Goal: Task Accomplishment & Management: Use online tool/utility

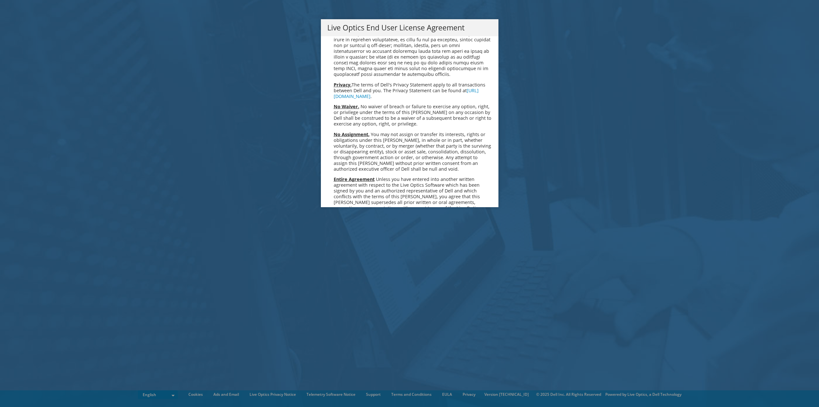
scroll to position [2419, 0]
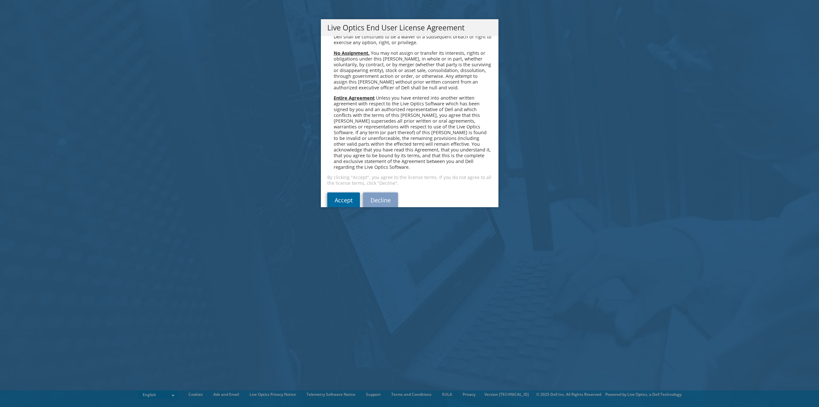
click at [342, 192] on link "Accept" at bounding box center [343, 199] width 33 height 15
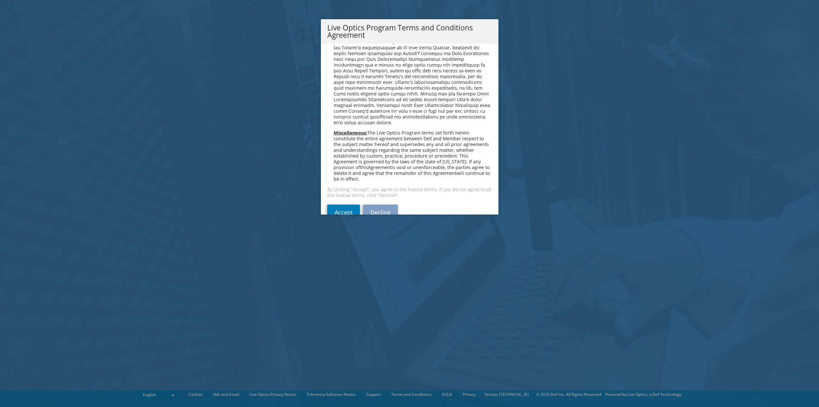
scroll to position [458, 0]
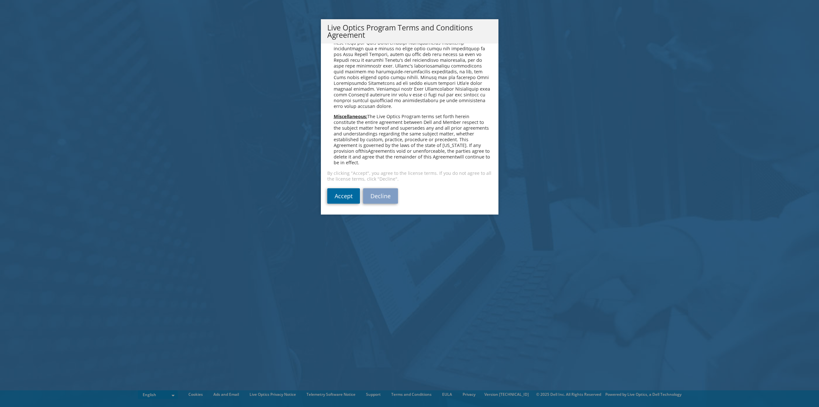
click at [350, 193] on link "Accept" at bounding box center [343, 195] width 33 height 15
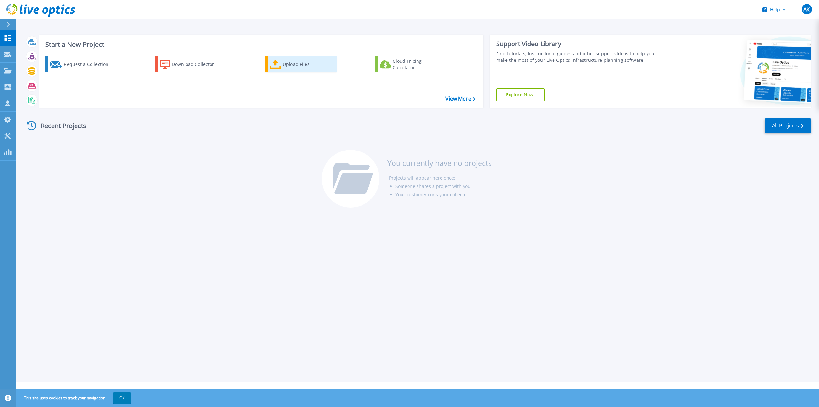
click at [293, 66] on div "Upload Files" at bounding box center [308, 64] width 51 height 13
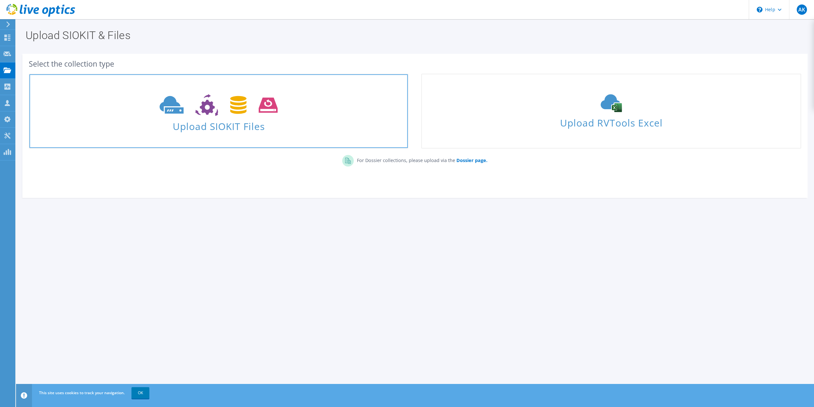
click at [269, 89] on link "Upload SIOKIT Files" at bounding box center [219, 111] width 380 height 75
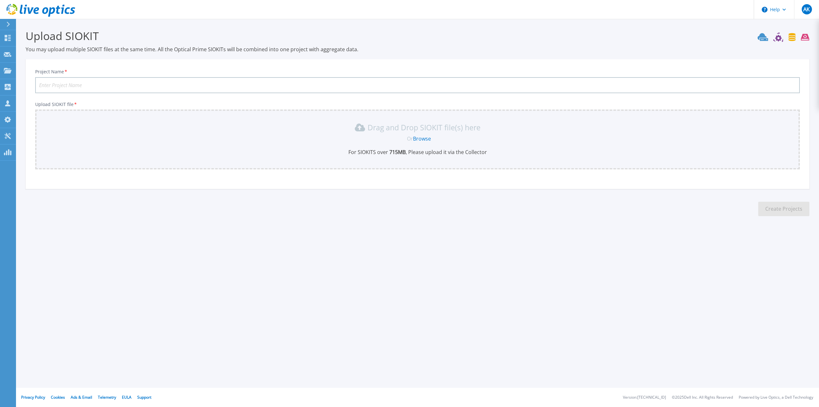
click at [130, 86] on input "Project Name *" at bounding box center [417, 85] width 764 height 16
type input "Remote Site Sizing"
click at [127, 119] on div "Drag and Drop SIOKIT file(s) here Or Browse For SIOKITS over 715 MB , Please up…" at bounding box center [417, 139] width 764 height 60
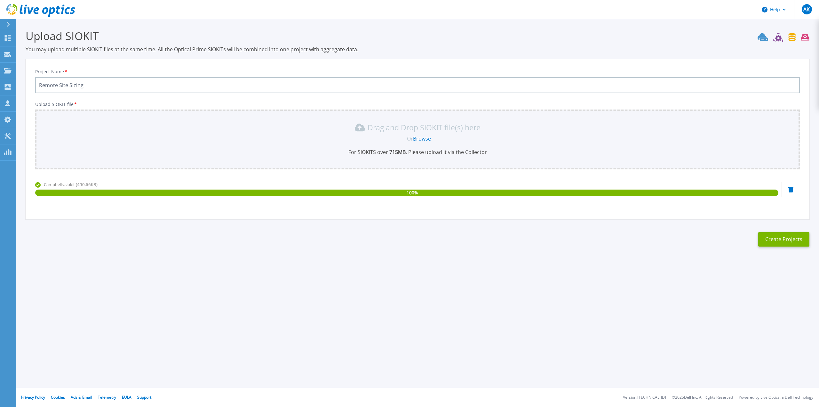
click at [791, 189] on icon at bounding box center [790, 189] width 5 height 6
click at [794, 239] on button "Create Projects" at bounding box center [783, 239] width 51 height 14
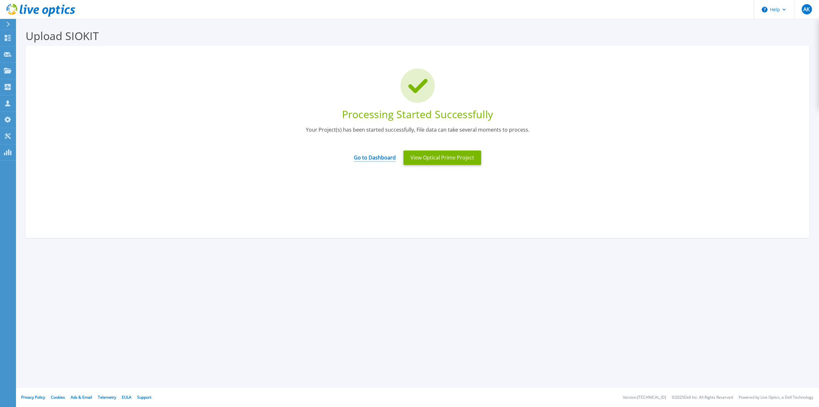
click at [377, 157] on link "Go to Dashboard" at bounding box center [375, 155] width 42 height 12
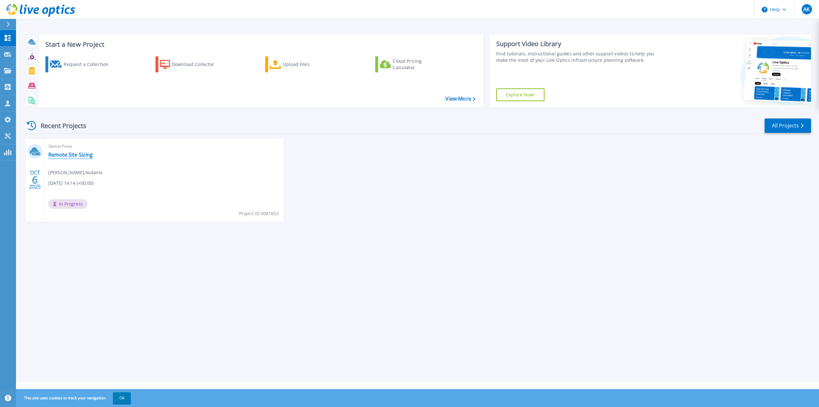
click at [75, 155] on link "Remote Site Sizing" at bounding box center [70, 154] width 44 height 6
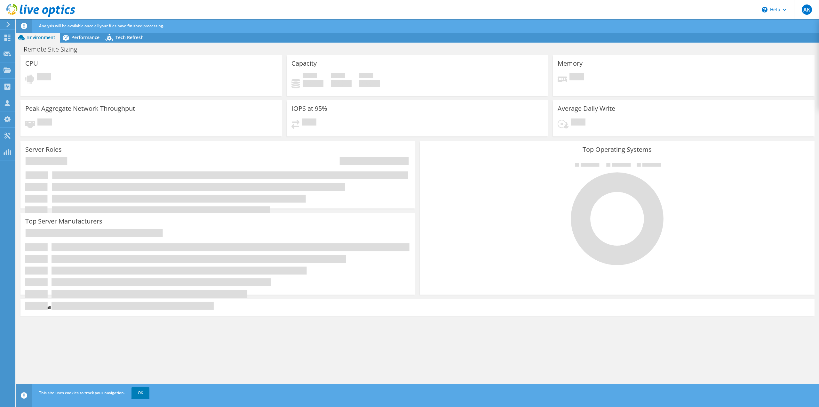
click at [7, 22] on use at bounding box center [8, 24] width 4 height 6
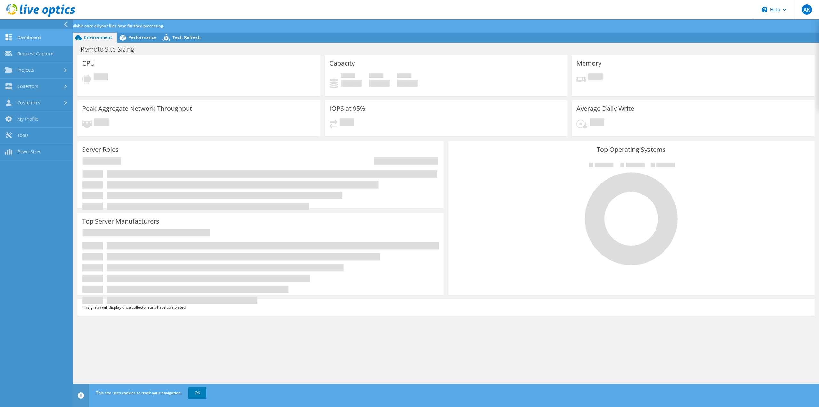
click at [29, 33] on link "Dashboard" at bounding box center [36, 38] width 73 height 16
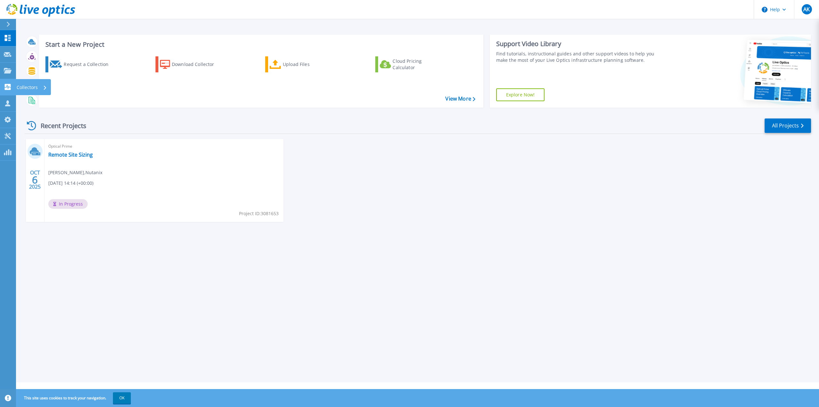
click at [31, 90] on p "Collectors" at bounding box center [27, 87] width 21 height 17
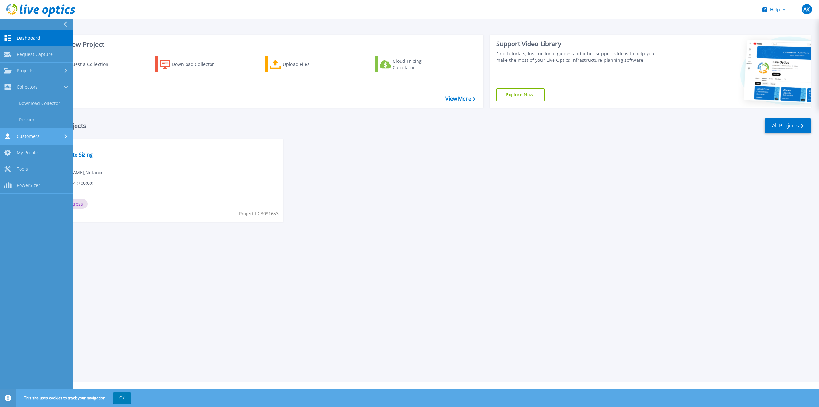
click at [23, 137] on span "Customers" at bounding box center [28, 136] width 23 height 6
click at [31, 154] on span "My Profile" at bounding box center [27, 157] width 21 height 6
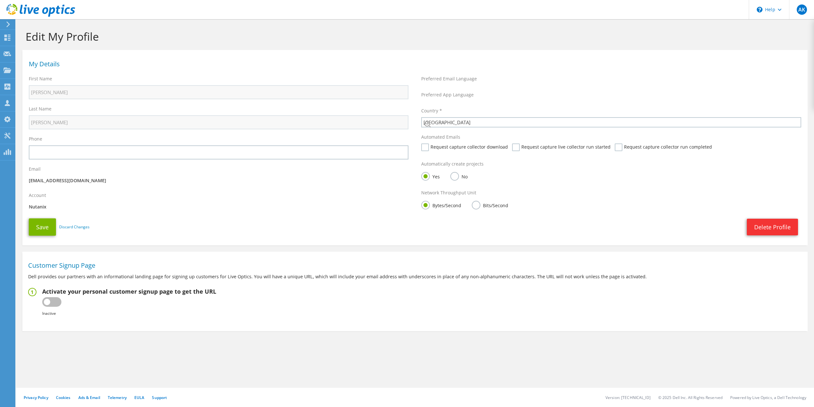
select select "224"
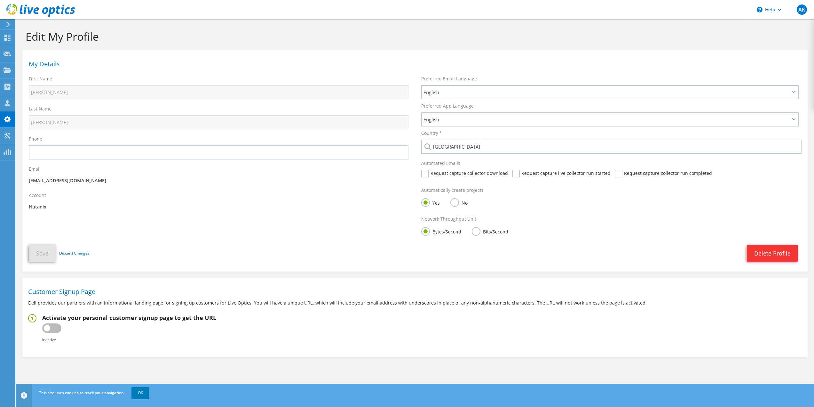
click at [6, 20] on div at bounding box center [37, 10] width 75 height 21
click at [4, 71] on icon at bounding box center [8, 70] width 8 height 6
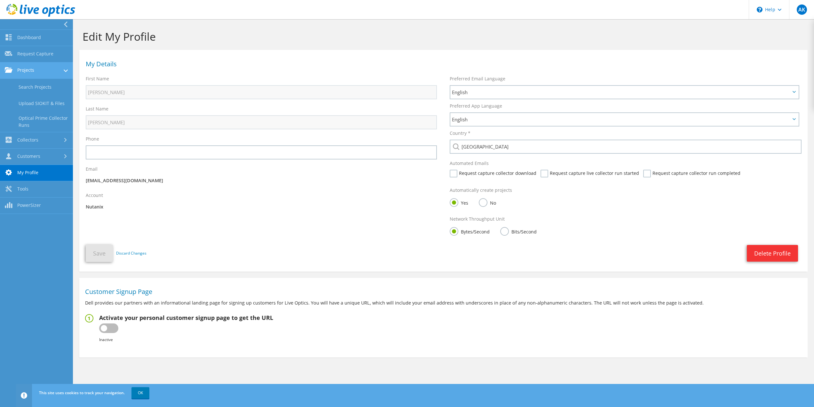
click at [37, 70] on link "Projects" at bounding box center [36, 70] width 73 height 16
click at [38, 69] on link "Projects" at bounding box center [36, 70] width 73 height 16
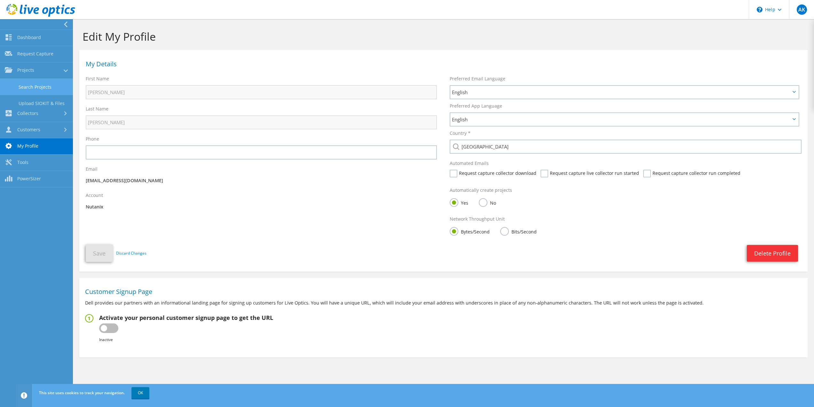
click at [37, 82] on link "Search Projects" at bounding box center [36, 87] width 73 height 16
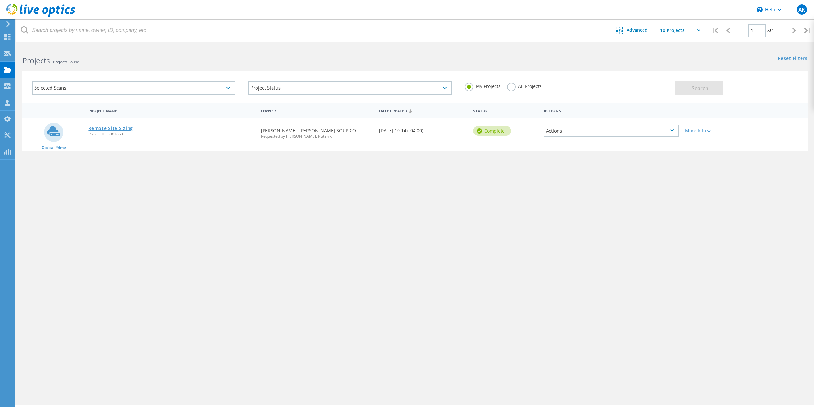
click at [119, 130] on link "Remote Site Sizing" at bounding box center [110, 128] width 45 height 4
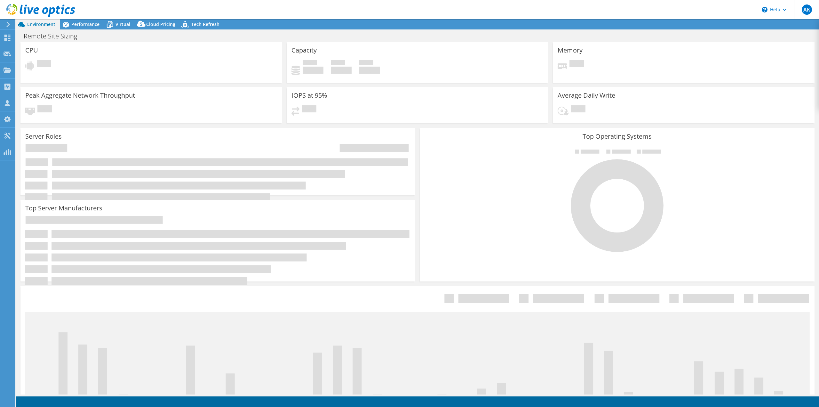
select select "USD"
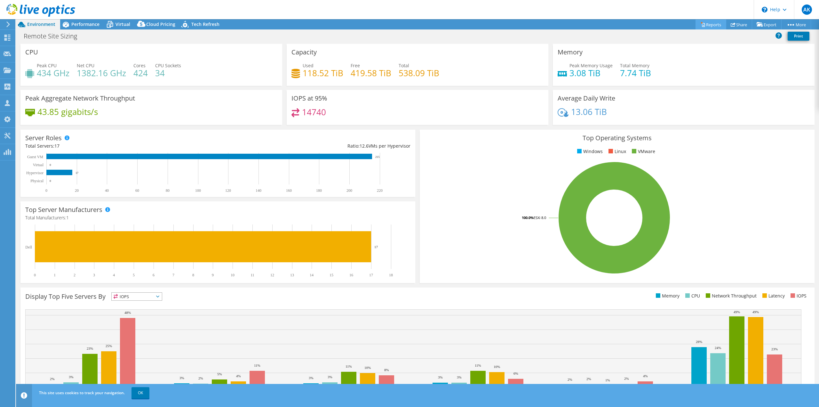
click at [704, 25] on link "Reports" at bounding box center [710, 25] width 31 height 10
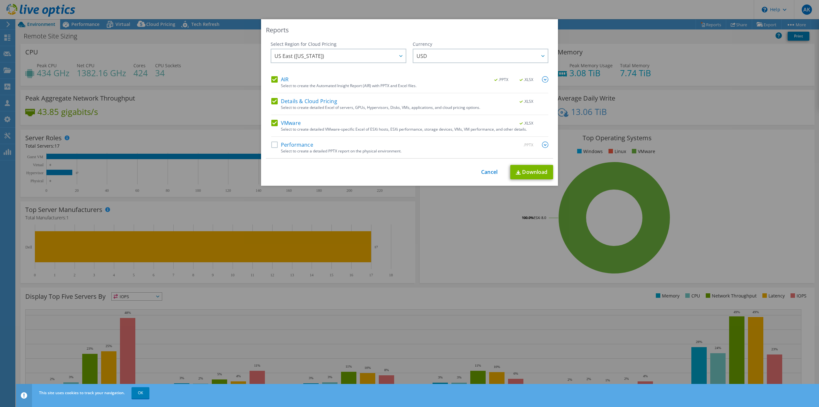
click at [273, 99] on label "Details & Cloud Pricing" at bounding box center [304, 101] width 66 height 6
click at [0, 0] on input "Details & Cloud Pricing" at bounding box center [0, 0] width 0 height 0
click at [273, 99] on label "Details & Cloud Pricing" at bounding box center [304, 101] width 66 height 6
click at [0, 0] on input "Details & Cloud Pricing" at bounding box center [0, 0] width 0 height 0
click at [487, 170] on link "Cancel" at bounding box center [489, 172] width 16 height 6
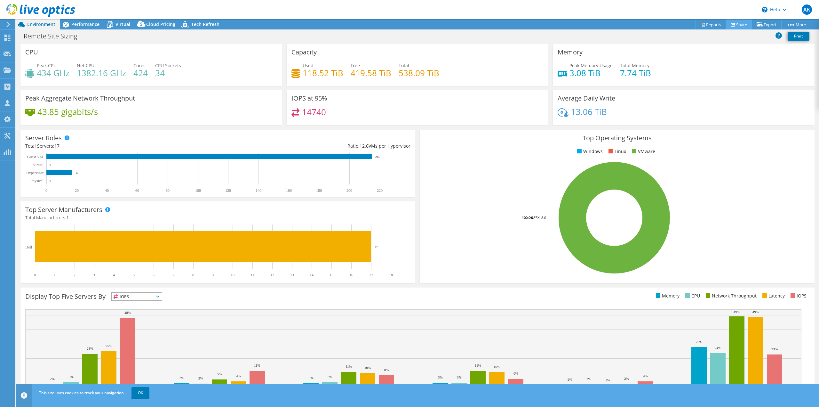
click at [739, 25] on link "Share" at bounding box center [739, 25] width 26 height 10
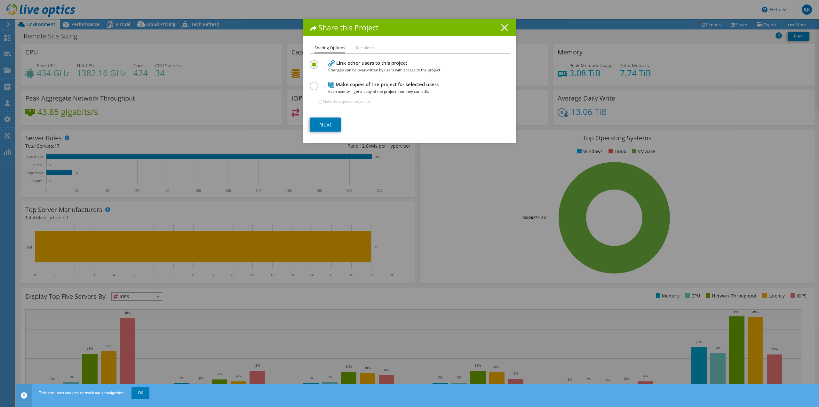
click at [501, 27] on line at bounding box center [504, 27] width 6 height 6
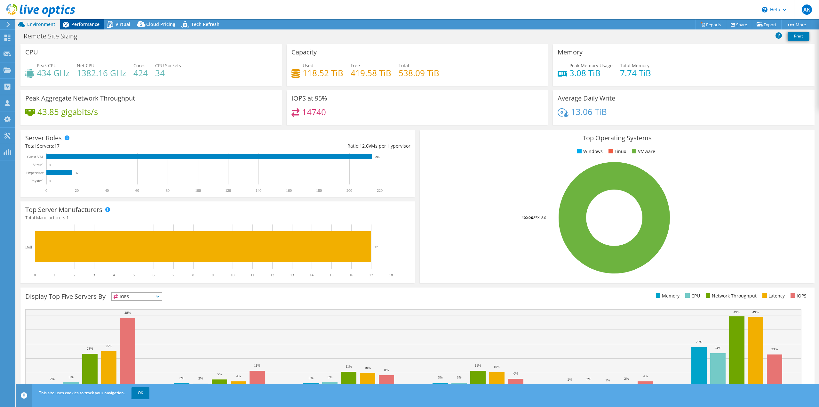
click at [89, 22] on span "Performance" at bounding box center [85, 24] width 28 height 6
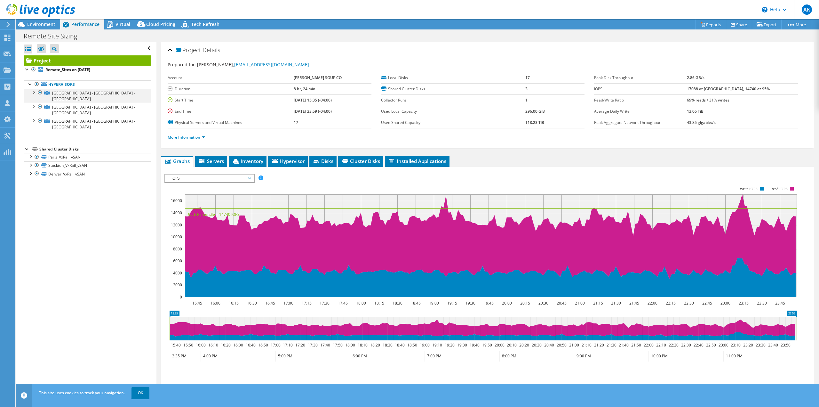
click at [34, 91] on div at bounding box center [33, 92] width 6 height 6
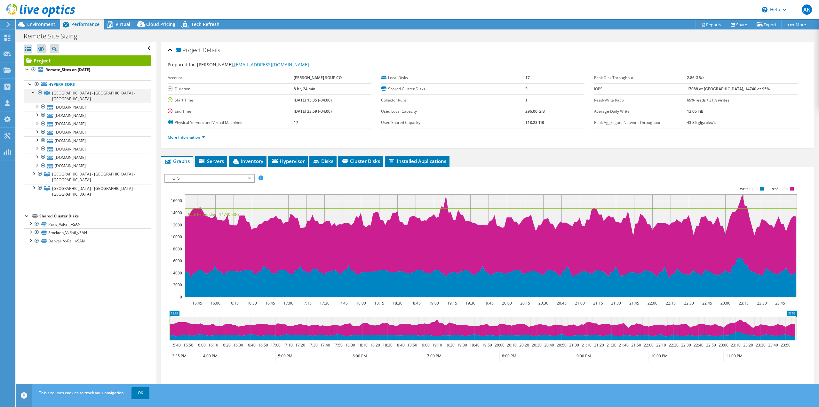
click at [34, 91] on div at bounding box center [33, 92] width 6 height 6
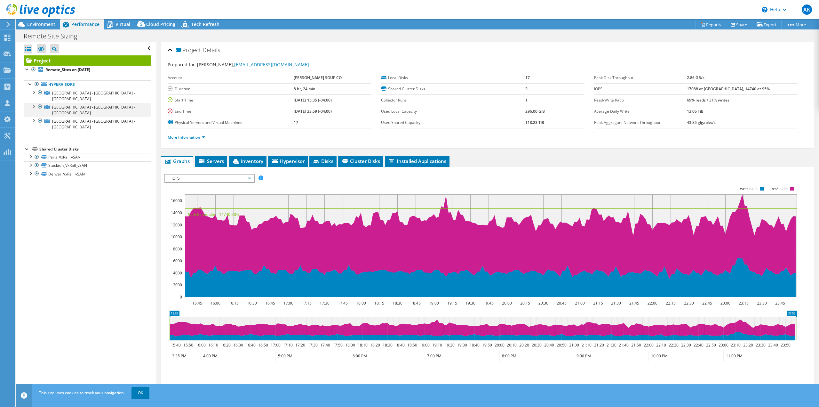
click at [34, 103] on div at bounding box center [33, 106] width 6 height 6
click at [35, 117] on div at bounding box center [33, 120] width 6 height 6
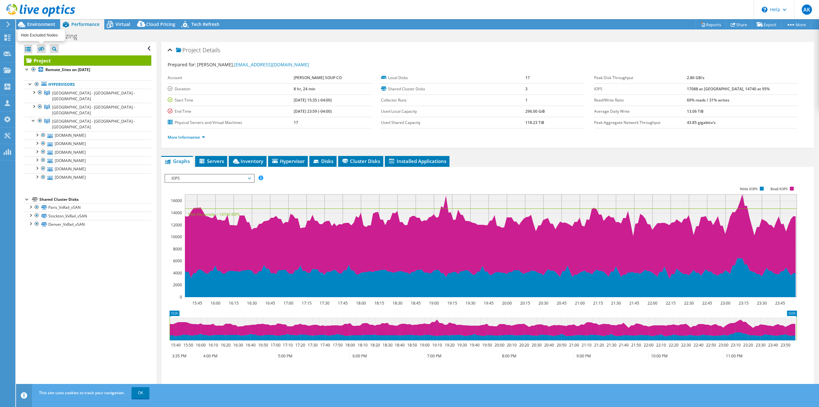
click at [40, 47] on icon at bounding box center [41, 48] width 6 height 5
click at [0, 0] on input "checkbox" at bounding box center [0, 0] width 0 height 0
click at [39, 46] on label at bounding box center [41, 48] width 9 height 9
click at [0, 0] on input "checkbox" at bounding box center [0, 0] width 0 height 0
click at [29, 46] on div at bounding box center [28, 48] width 8 height 9
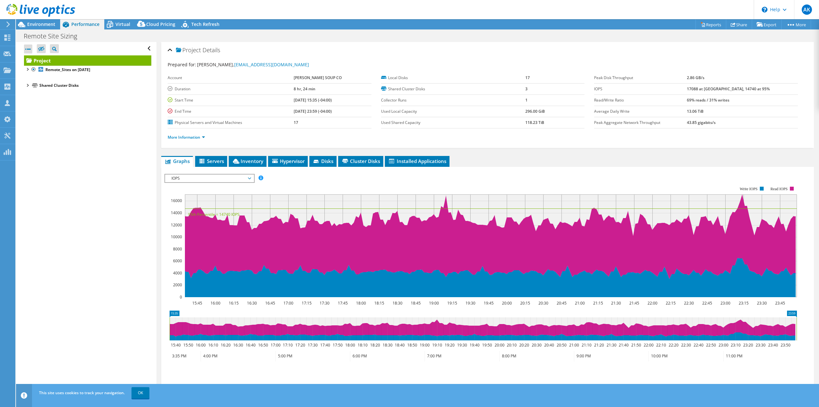
click at [29, 46] on div at bounding box center [28, 48] width 8 height 9
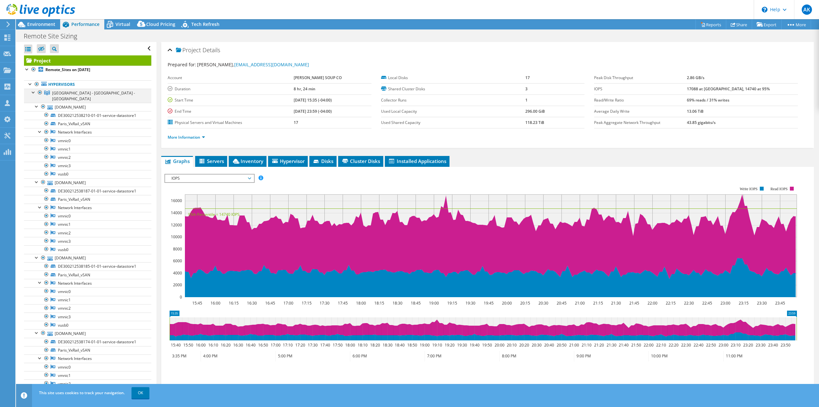
click at [33, 92] on div at bounding box center [33, 92] width 6 height 6
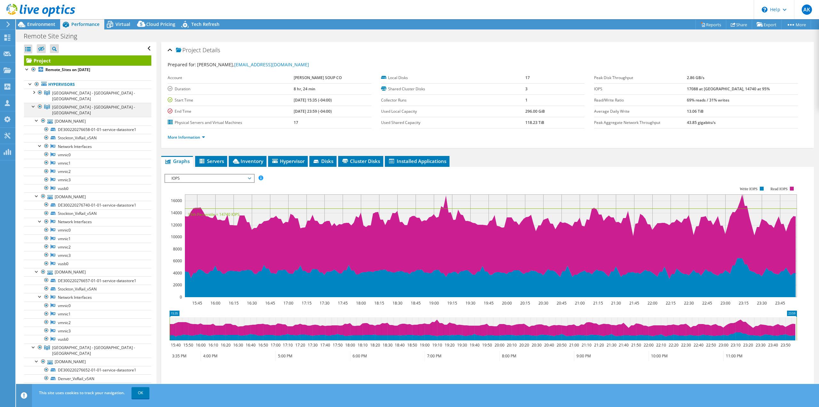
click at [33, 103] on div at bounding box center [33, 106] width 6 height 6
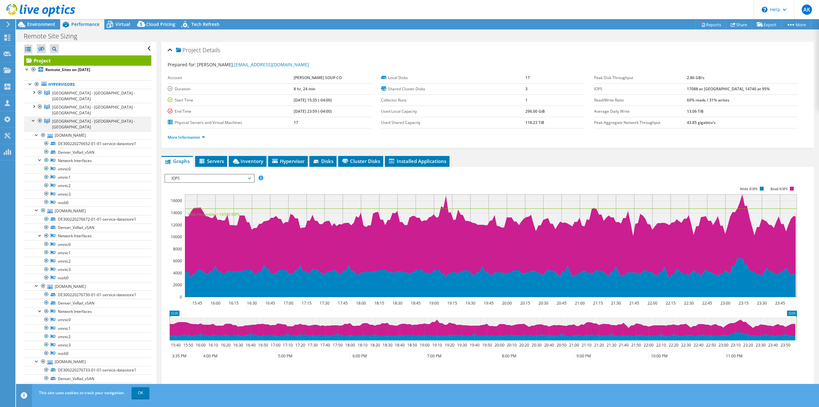
click at [35, 117] on div at bounding box center [33, 120] width 6 height 6
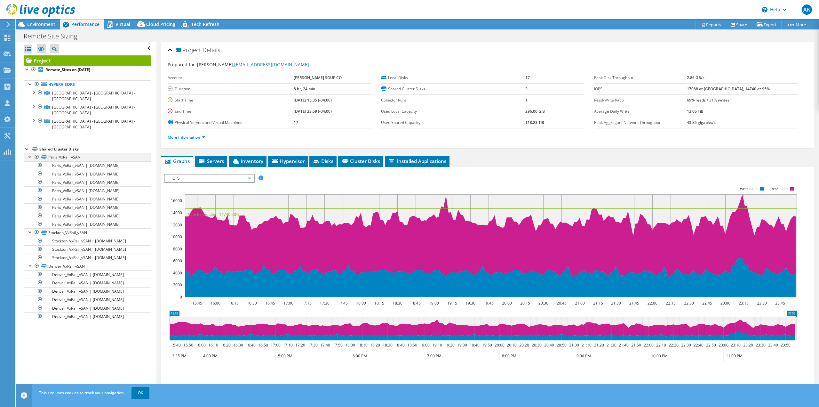
click at [30, 153] on div at bounding box center [30, 156] width 6 height 6
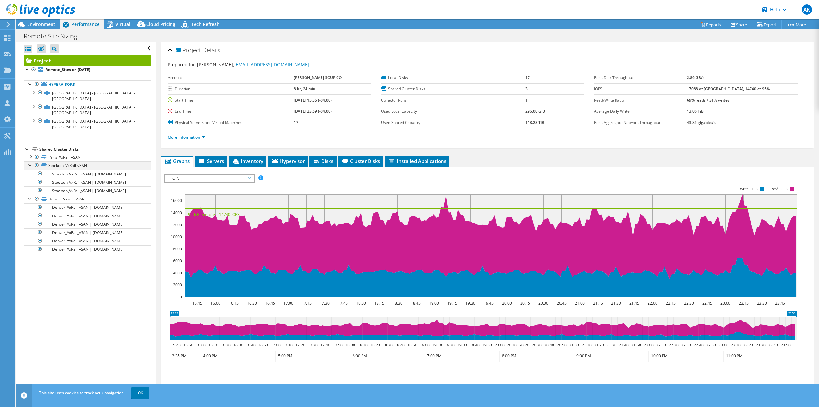
click at [32, 161] on div at bounding box center [30, 164] width 6 height 6
click at [29, 170] on div at bounding box center [30, 173] width 6 height 6
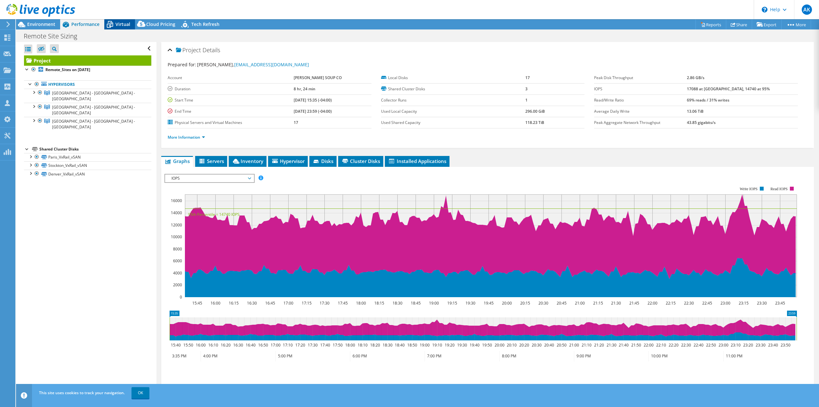
click at [117, 22] on span "Virtual" at bounding box center [122, 24] width 15 height 6
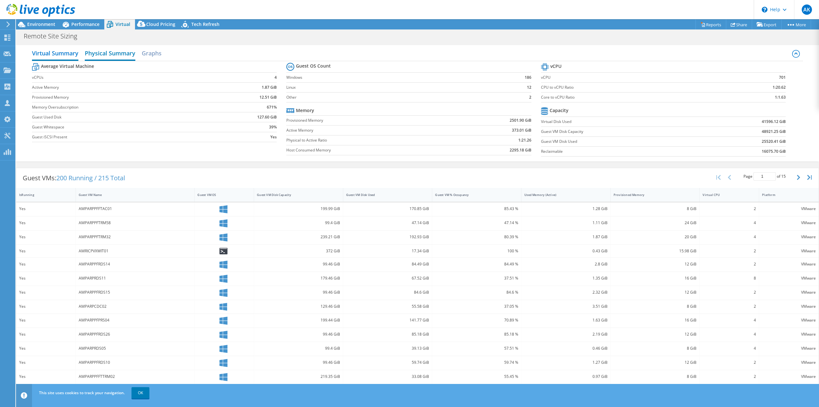
click at [117, 52] on h2 "Physical Summary" at bounding box center [110, 54] width 51 height 14
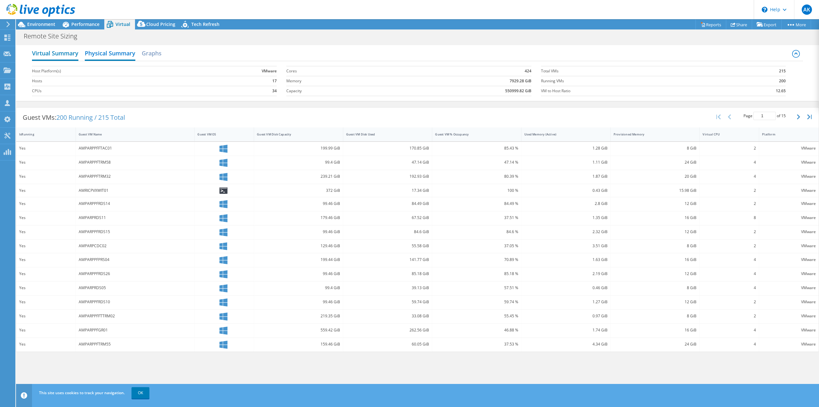
click at [55, 54] on h2 "Virtual Summary" at bounding box center [55, 54] width 46 height 14
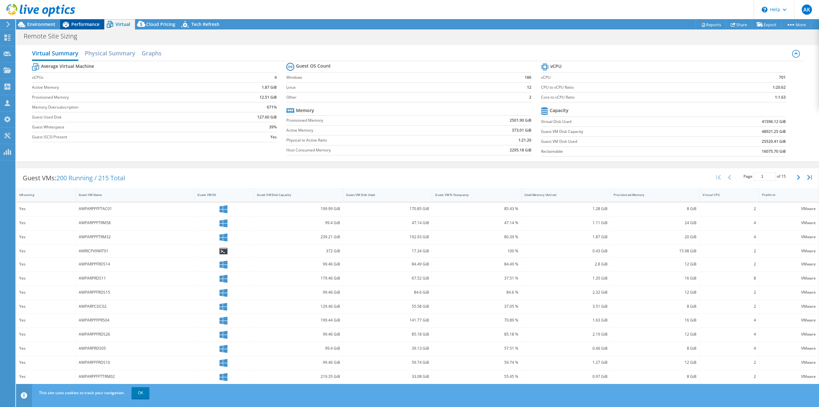
click at [78, 25] on span "Performance" at bounding box center [85, 24] width 28 height 6
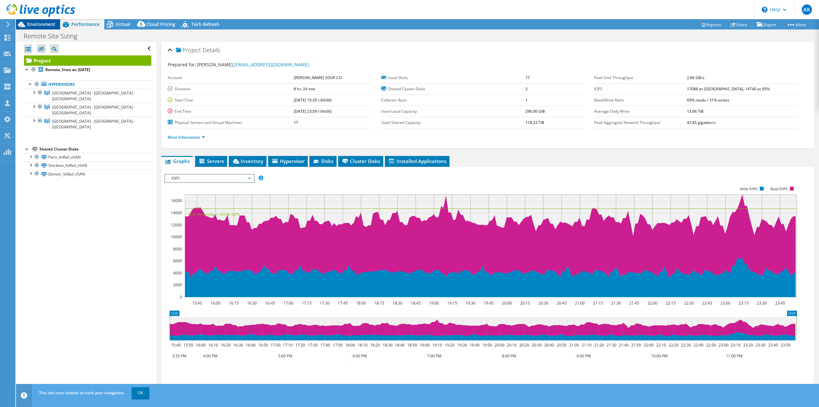
click at [43, 23] on span "Environment" at bounding box center [41, 24] width 28 height 6
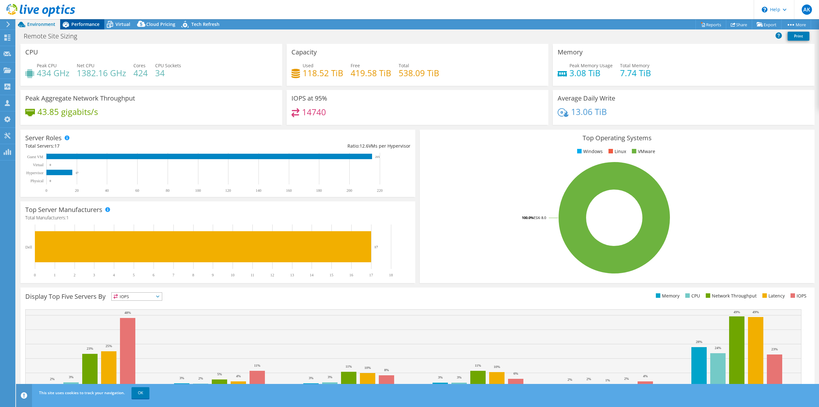
click at [72, 22] on span "Performance" at bounding box center [85, 24] width 28 height 6
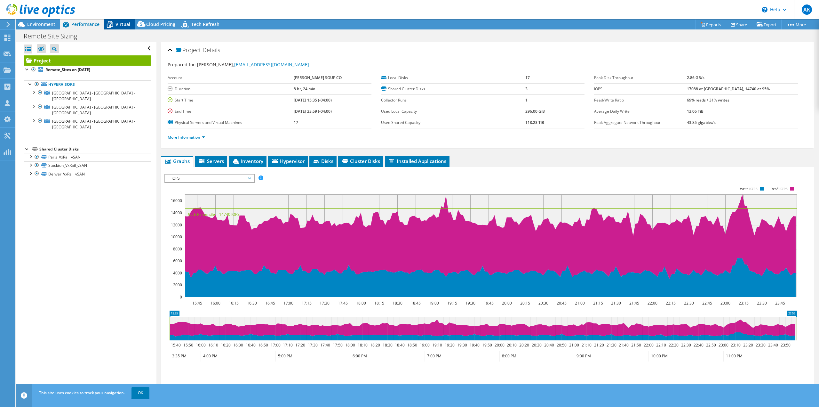
click at [118, 23] on span "Virtual" at bounding box center [122, 24] width 15 height 6
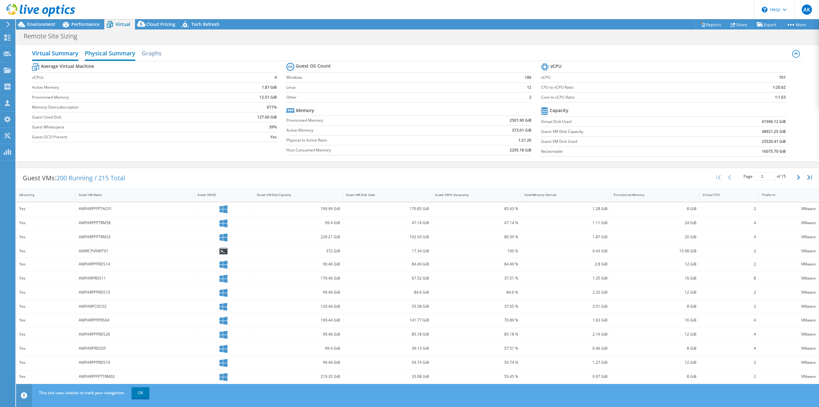
click at [130, 56] on h2 "Physical Summary" at bounding box center [110, 54] width 51 height 14
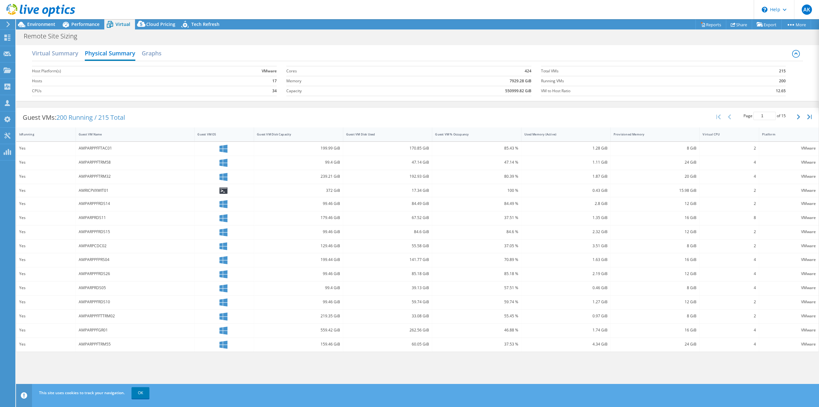
click at [72, 69] on label "Host Platform(s)" at bounding box center [115, 71] width 167 height 6
click at [66, 51] on h2 "Virtual Summary" at bounding box center [55, 54] width 46 height 14
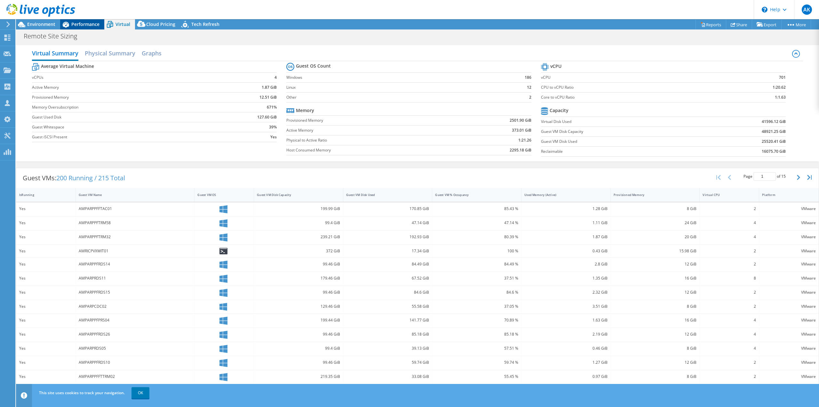
click at [85, 26] on span "Performance" at bounding box center [85, 24] width 28 height 6
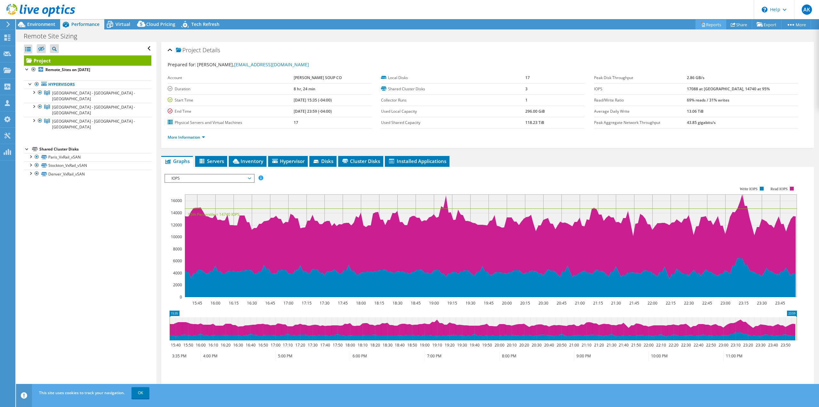
click at [700, 22] on icon at bounding box center [702, 24] width 5 height 5
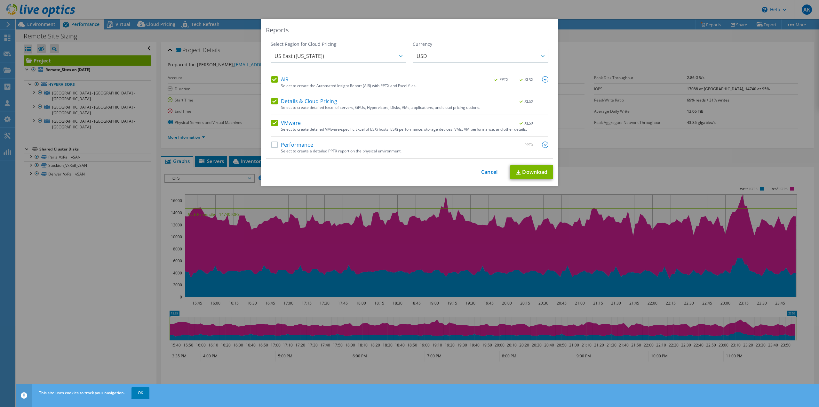
click at [280, 80] on label "AIR" at bounding box center [279, 79] width 17 height 6
click at [0, 0] on input "AIR" at bounding box center [0, 0] width 0 height 0
click at [275, 104] on div "Details & Cloud Pricing .XLSX" at bounding box center [409, 101] width 277 height 7
click at [273, 101] on label "Details & Cloud Pricing" at bounding box center [304, 101] width 66 height 6
click at [0, 0] on input "Details & Cloud Pricing" at bounding box center [0, 0] width 0 height 0
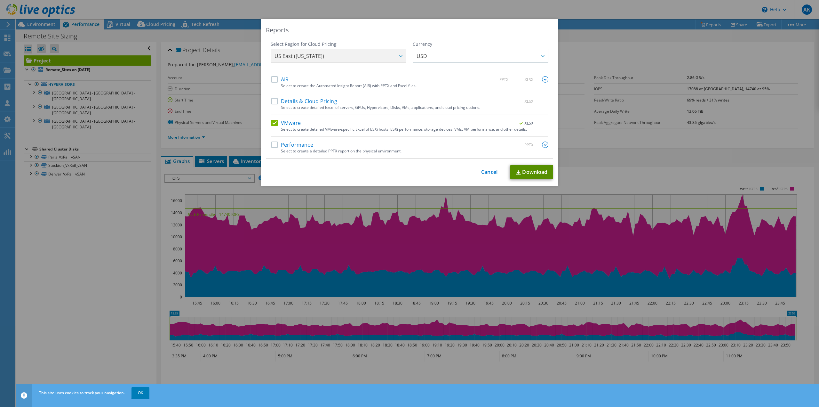
click at [535, 169] on link "Download" at bounding box center [531, 172] width 43 height 14
click at [488, 174] on link "Cancel" at bounding box center [489, 172] width 16 height 6
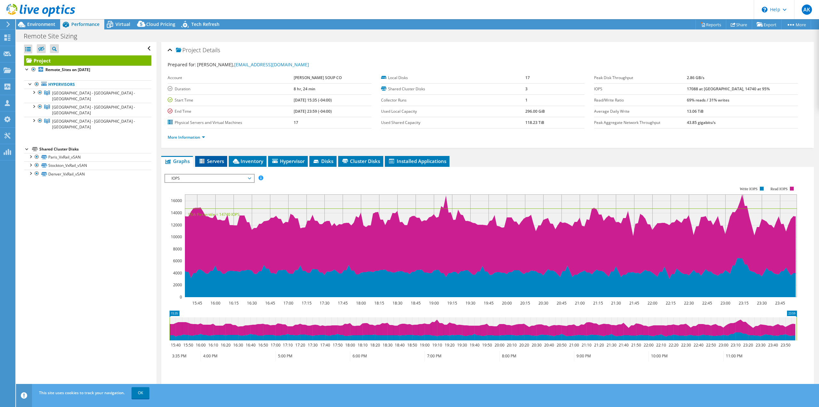
click at [213, 156] on li "Servers" at bounding box center [211, 161] width 32 height 11
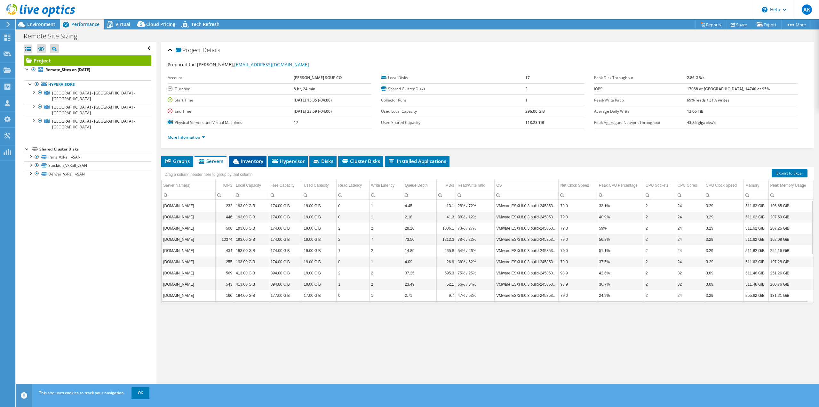
click at [248, 157] on li "Inventory" at bounding box center [248, 161] width 38 height 11
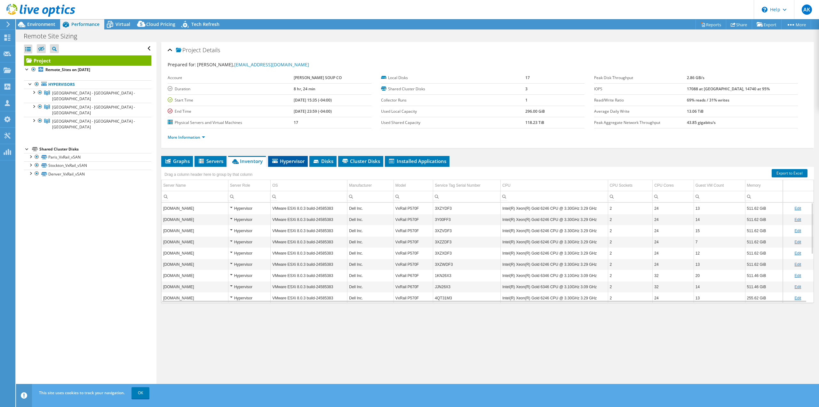
click at [288, 158] on span "Hypervisor" at bounding box center [287, 161] width 33 height 6
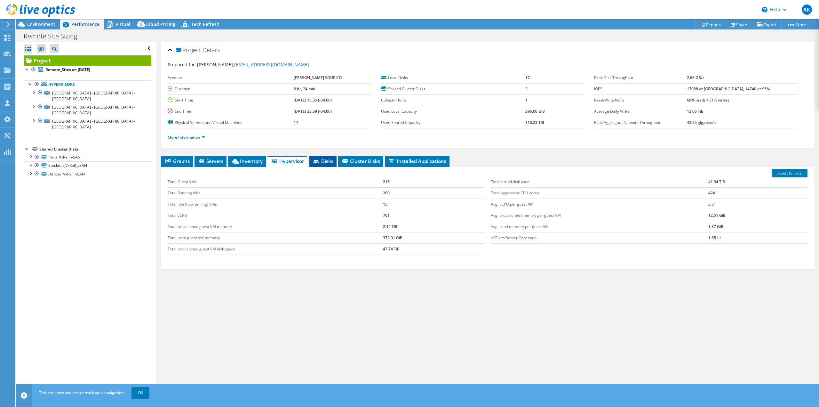
click at [320, 162] on icon at bounding box center [316, 162] width 6 height 4
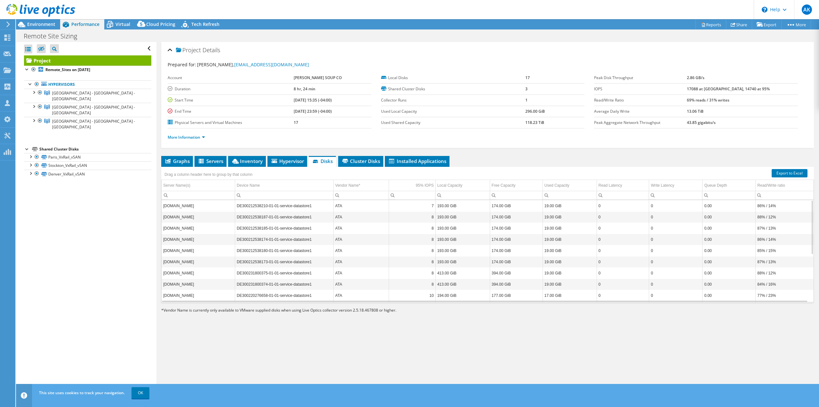
click at [44, 21] on div at bounding box center [37, 10] width 75 height 21
click at [44, 25] on span "Environment" at bounding box center [41, 24] width 28 height 6
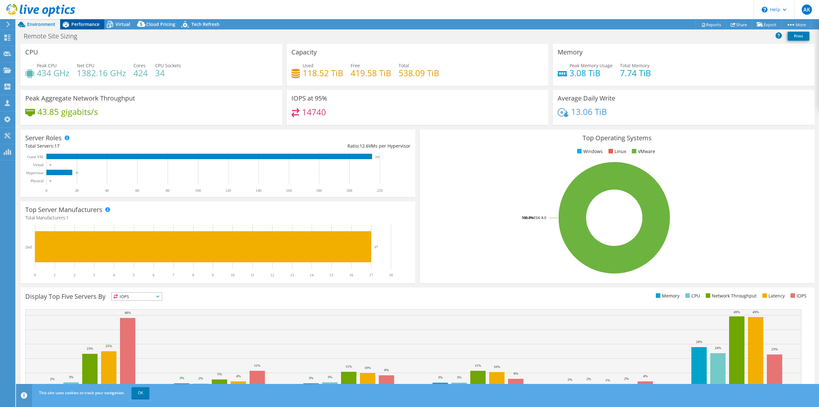
click at [82, 25] on span "Performance" at bounding box center [85, 24] width 28 height 6
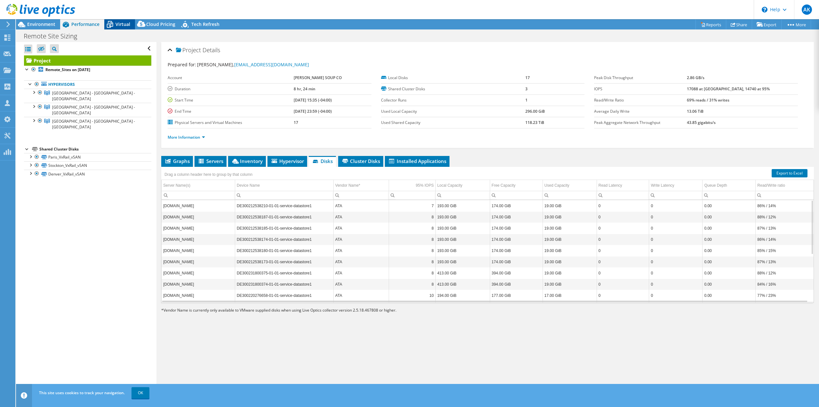
click at [124, 23] on span "Virtual" at bounding box center [122, 24] width 15 height 6
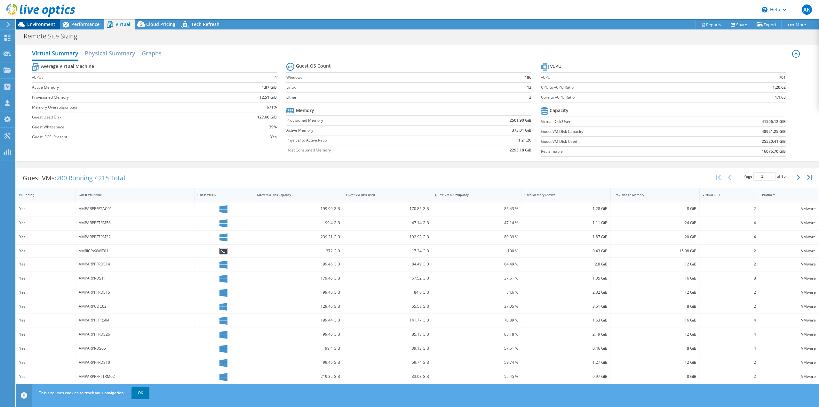
click at [44, 23] on span "Environment" at bounding box center [41, 24] width 28 height 6
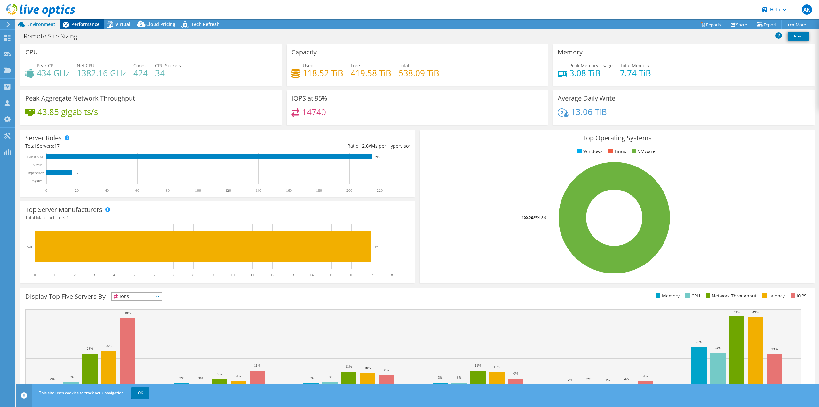
click at [90, 25] on span "Performance" at bounding box center [85, 24] width 28 height 6
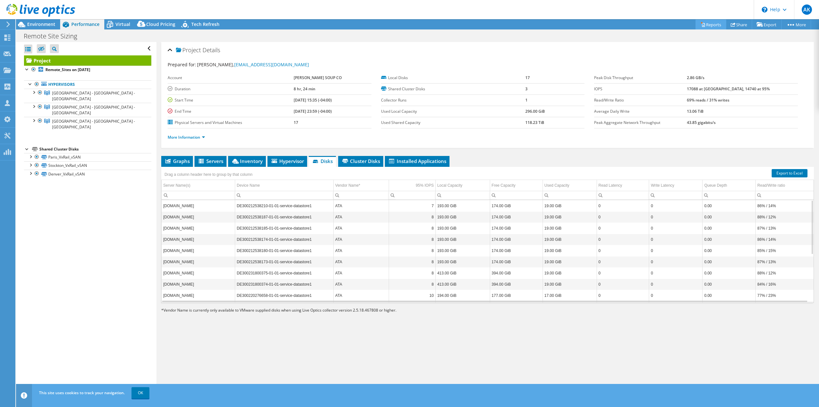
click at [705, 23] on link "Reports" at bounding box center [710, 25] width 31 height 10
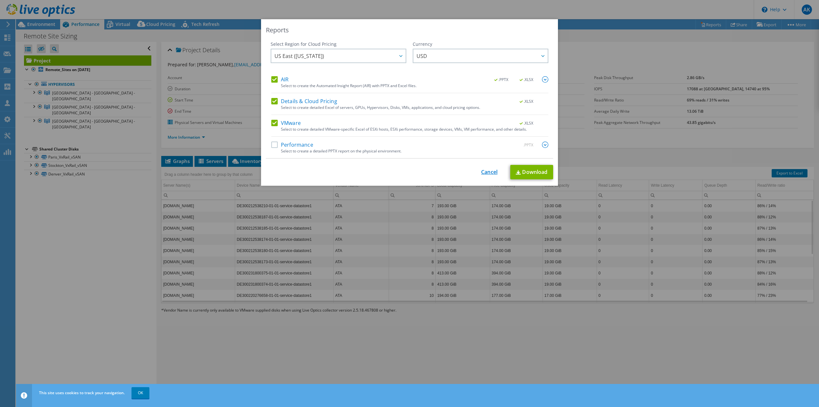
click at [486, 174] on link "Cancel" at bounding box center [489, 172] width 16 height 6
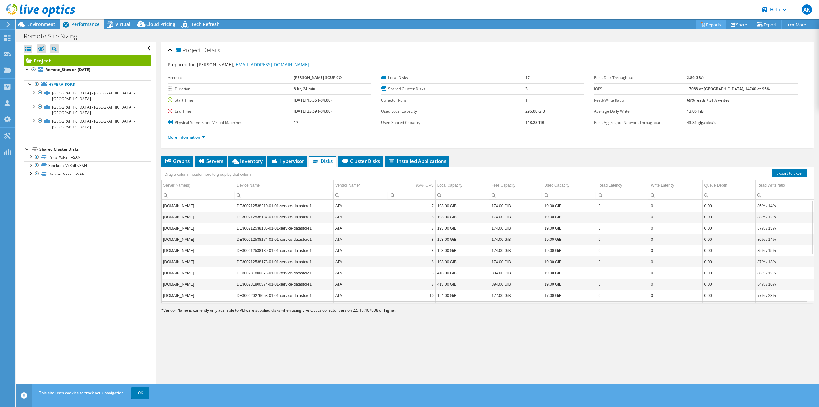
click at [707, 23] on link "Reports" at bounding box center [710, 25] width 31 height 10
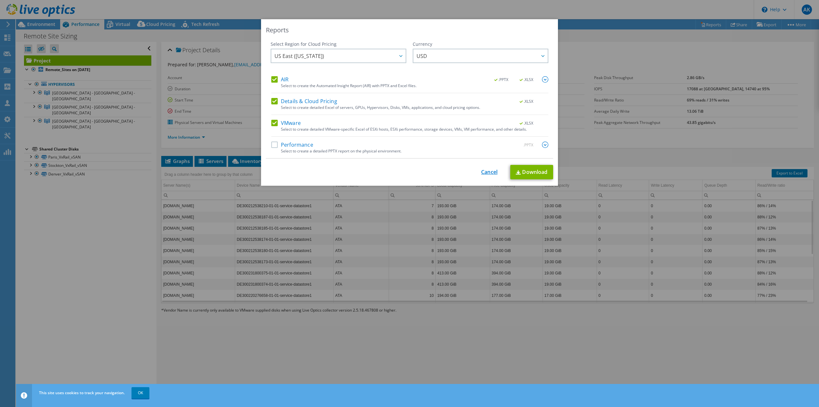
click at [486, 169] on link "Cancel" at bounding box center [489, 172] width 16 height 6
